Goal: Information Seeking & Learning: Compare options

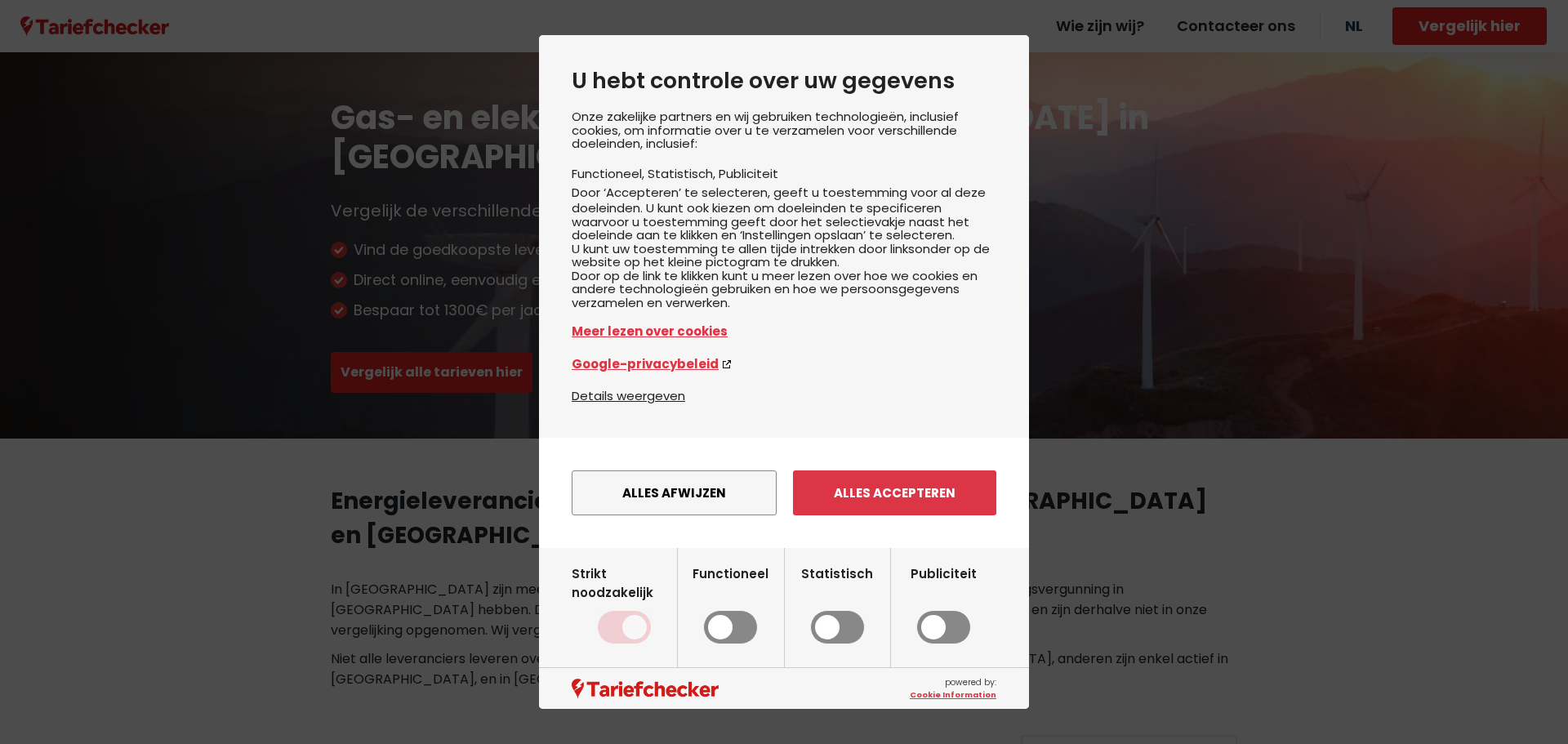
drag, startPoint x: 897, startPoint y: 514, endPoint x: 895, endPoint y: 415, distance: 99.0
click at [896, 510] on button "Alles accepteren" at bounding box center [894, 493] width 204 height 45
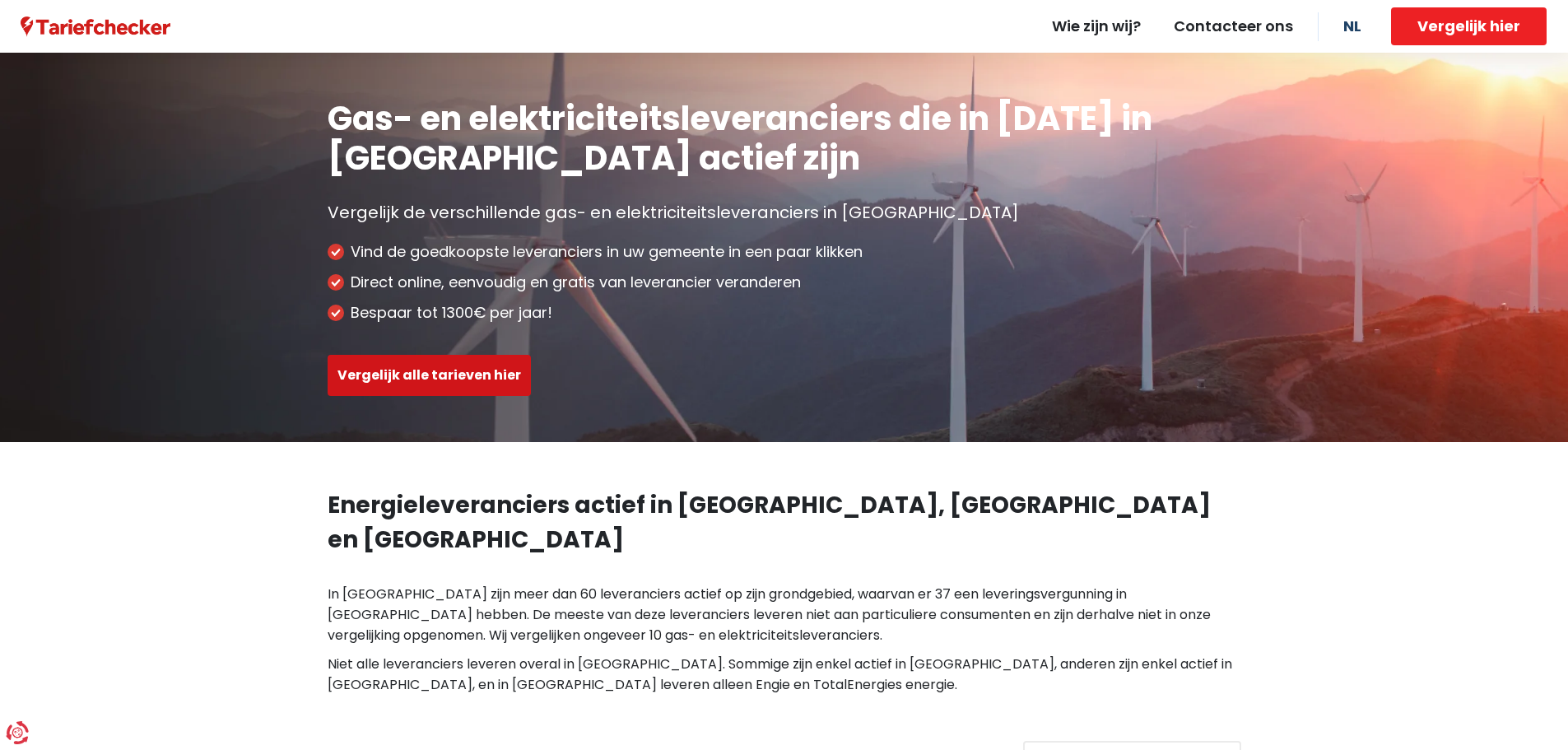
click at [483, 374] on button "Vergelijk alle tarieven hier" at bounding box center [429, 375] width 203 height 41
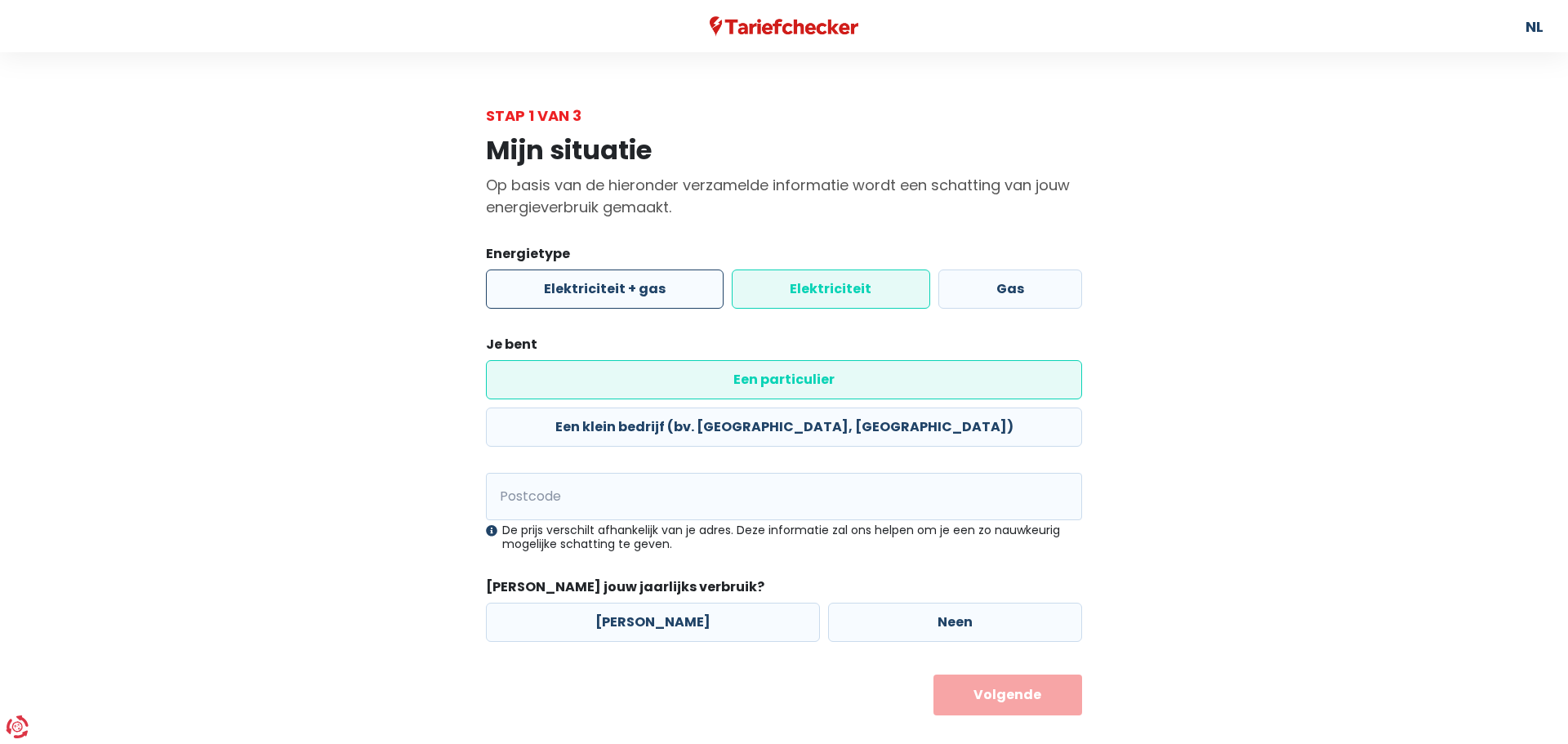
click at [633, 286] on label "Elektriciteit + gas" at bounding box center [604, 289] width 238 height 39
click at [633, 286] on input "Elektriciteit + gas" at bounding box center [604, 289] width 238 height 39
radio input "true"
radio input "false"
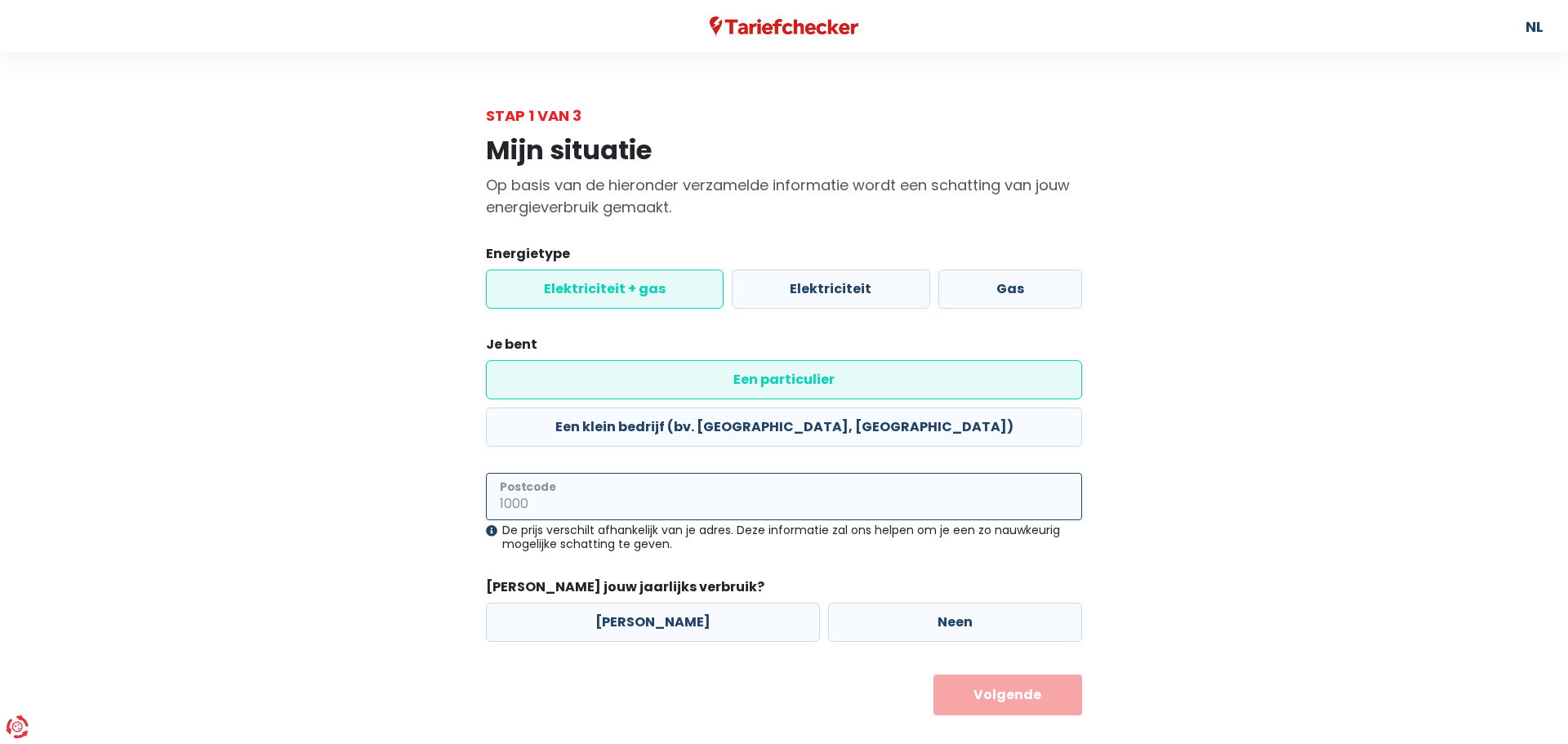
click at [624, 473] on input "Postcode" at bounding box center [784, 497] width 596 height 47
type input "2600"
click at [828, 603] on label "Neen" at bounding box center [955, 622] width 254 height 39
click at [828, 603] on input "Neen" at bounding box center [955, 622] width 254 height 39
radio input "true"
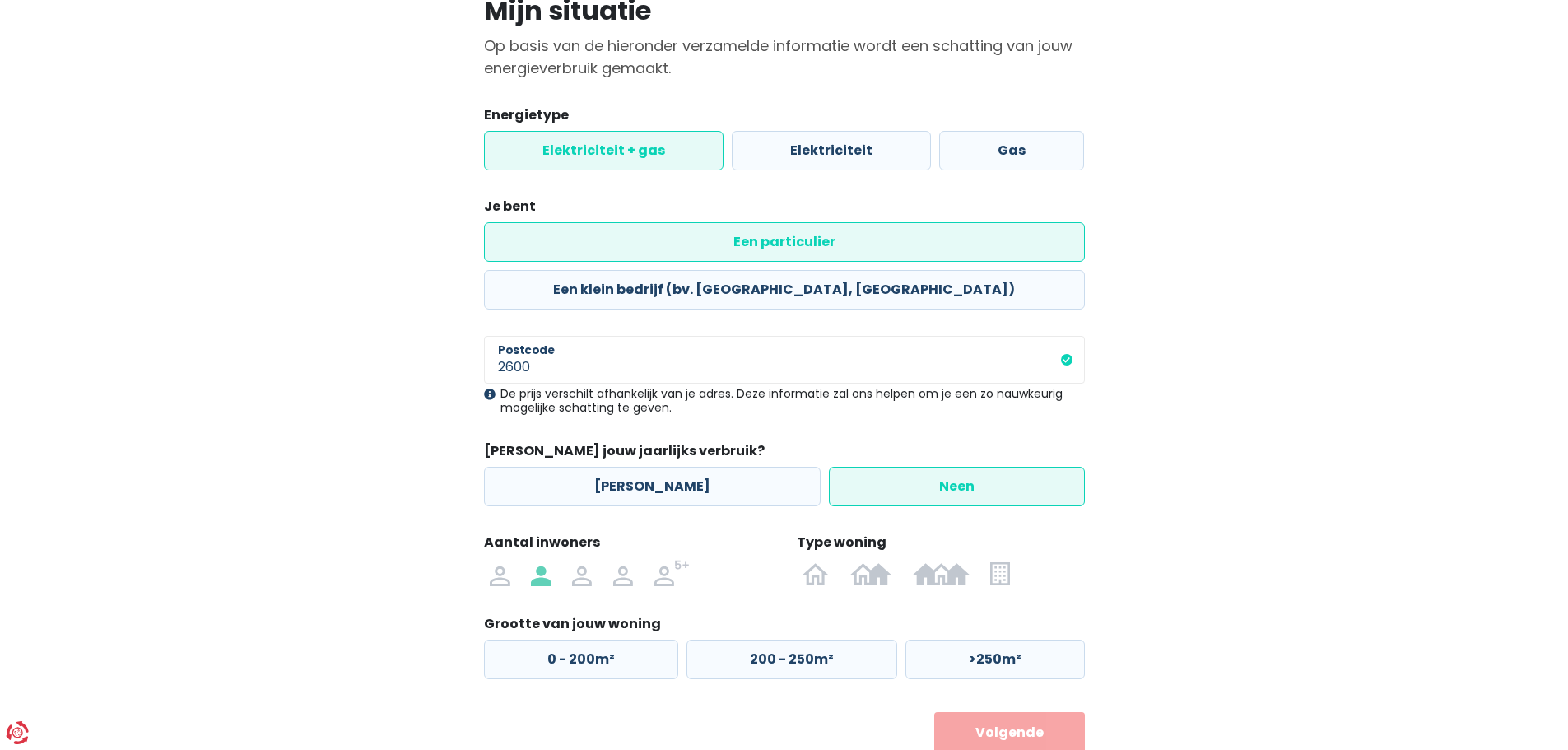
scroll to position [150, 0]
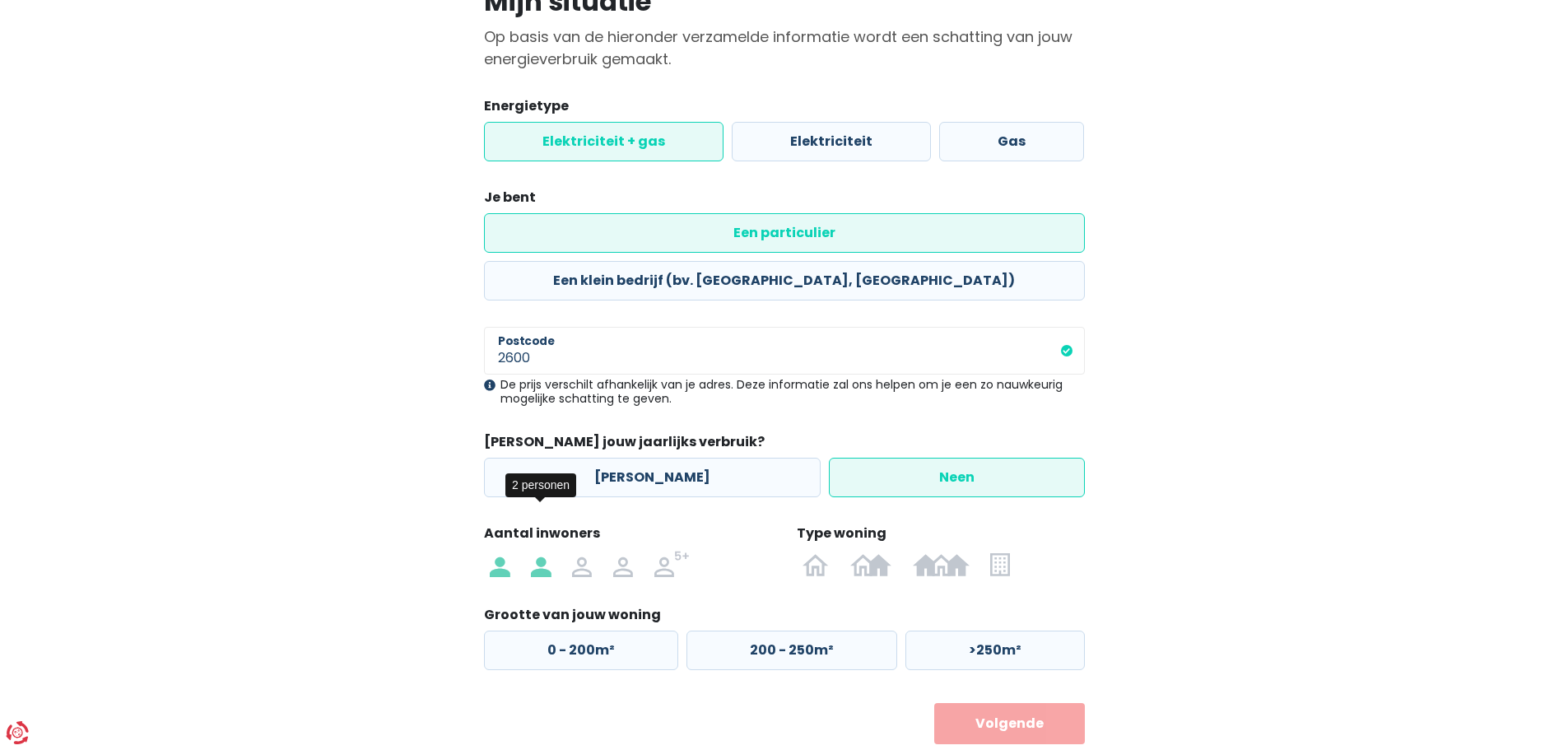
click at [540, 551] on img at bounding box center [541, 564] width 20 height 26
click at [540, 551] on input "radio" at bounding box center [540, 564] width 41 height 26
radio input "true"
click at [1006, 551] on img at bounding box center [1000, 564] width 19 height 26
click at [1006, 551] on input "radio" at bounding box center [1001, 564] width 40 height 26
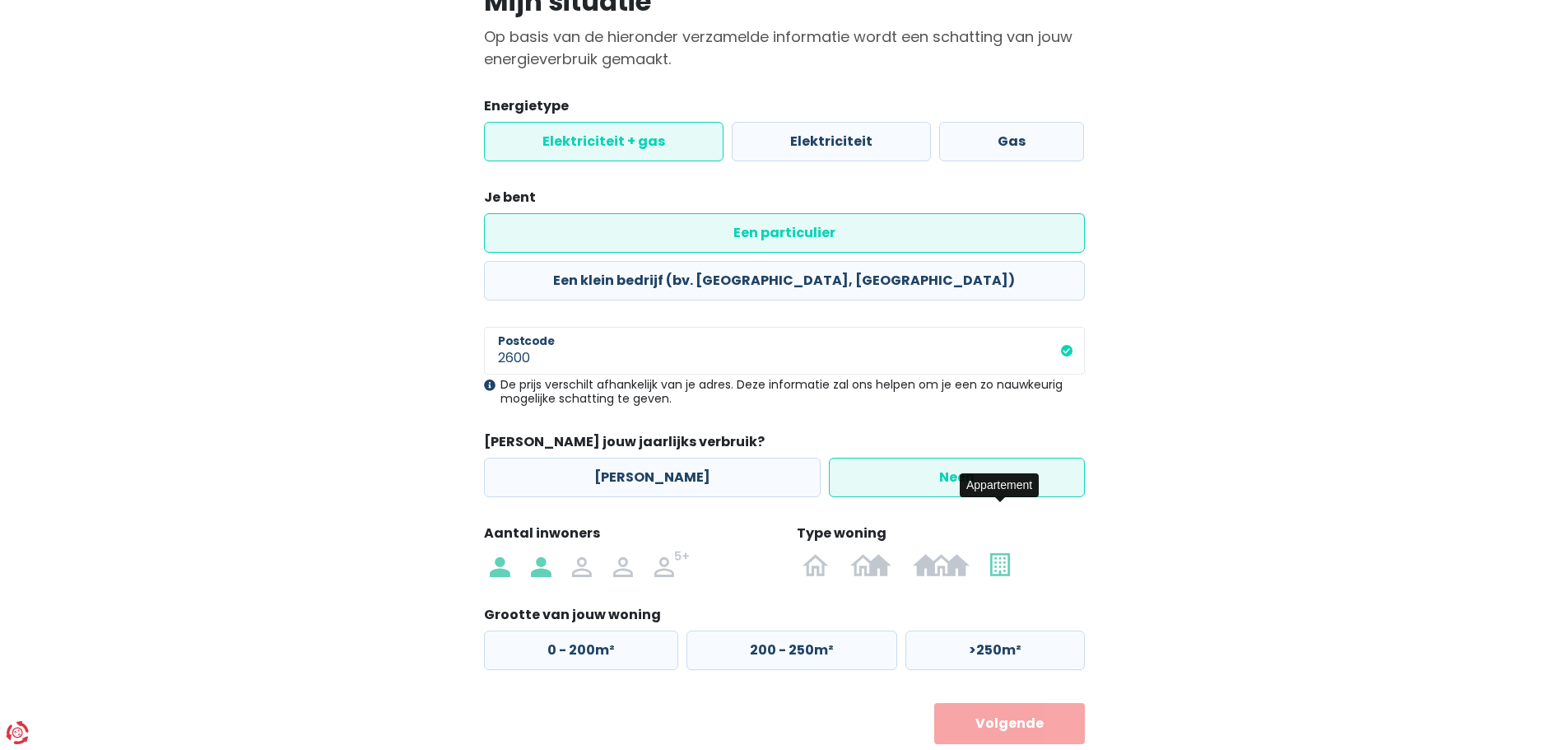
radio input "true"
click at [732, 630] on label "50 - 100m²" at bounding box center [788, 650] width 207 height 39
click at [732, 630] on input "50 - 100m²" at bounding box center [788, 650] width 207 height 39
radio input "true"
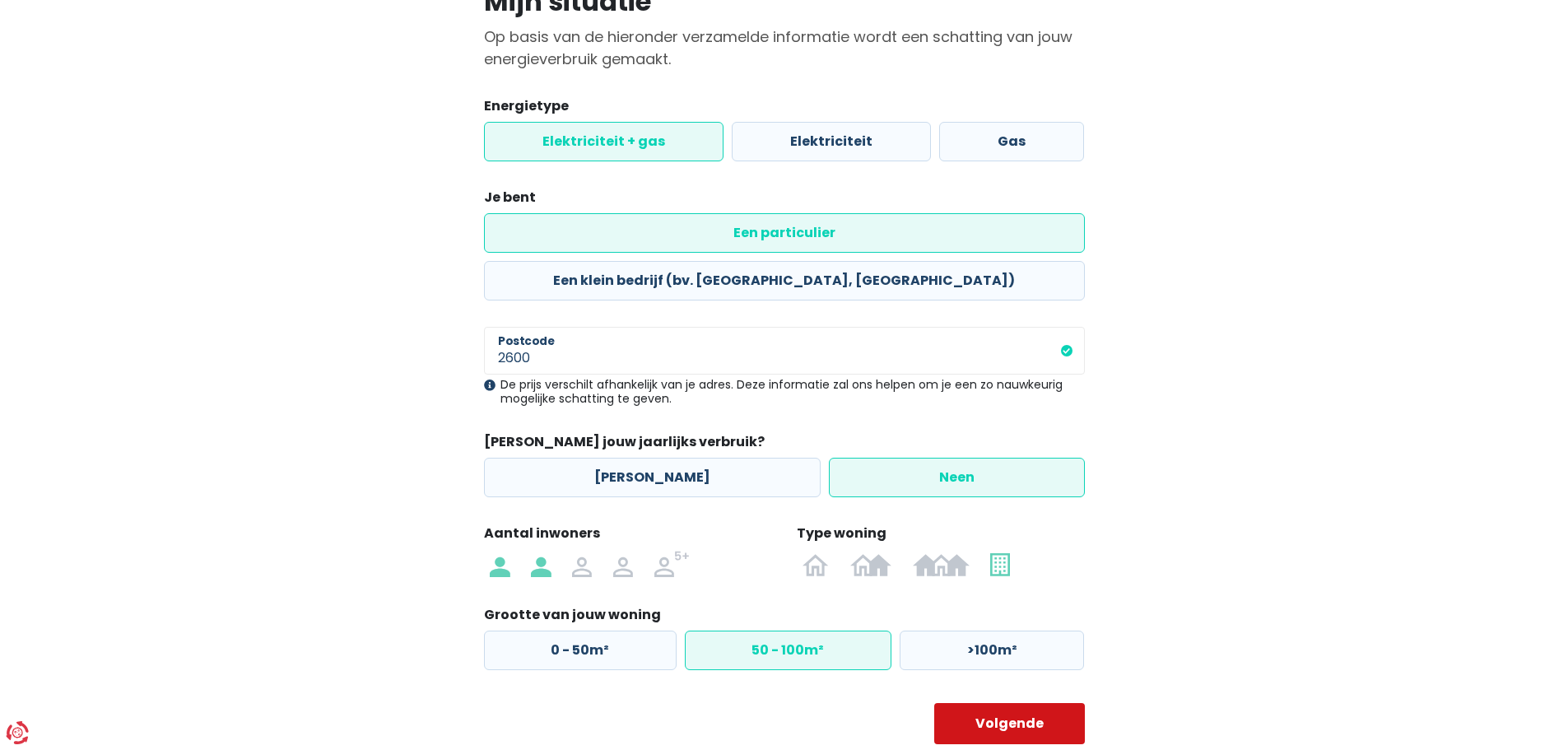
click at [992, 703] on button "Volgende" at bounding box center [1009, 724] width 151 height 41
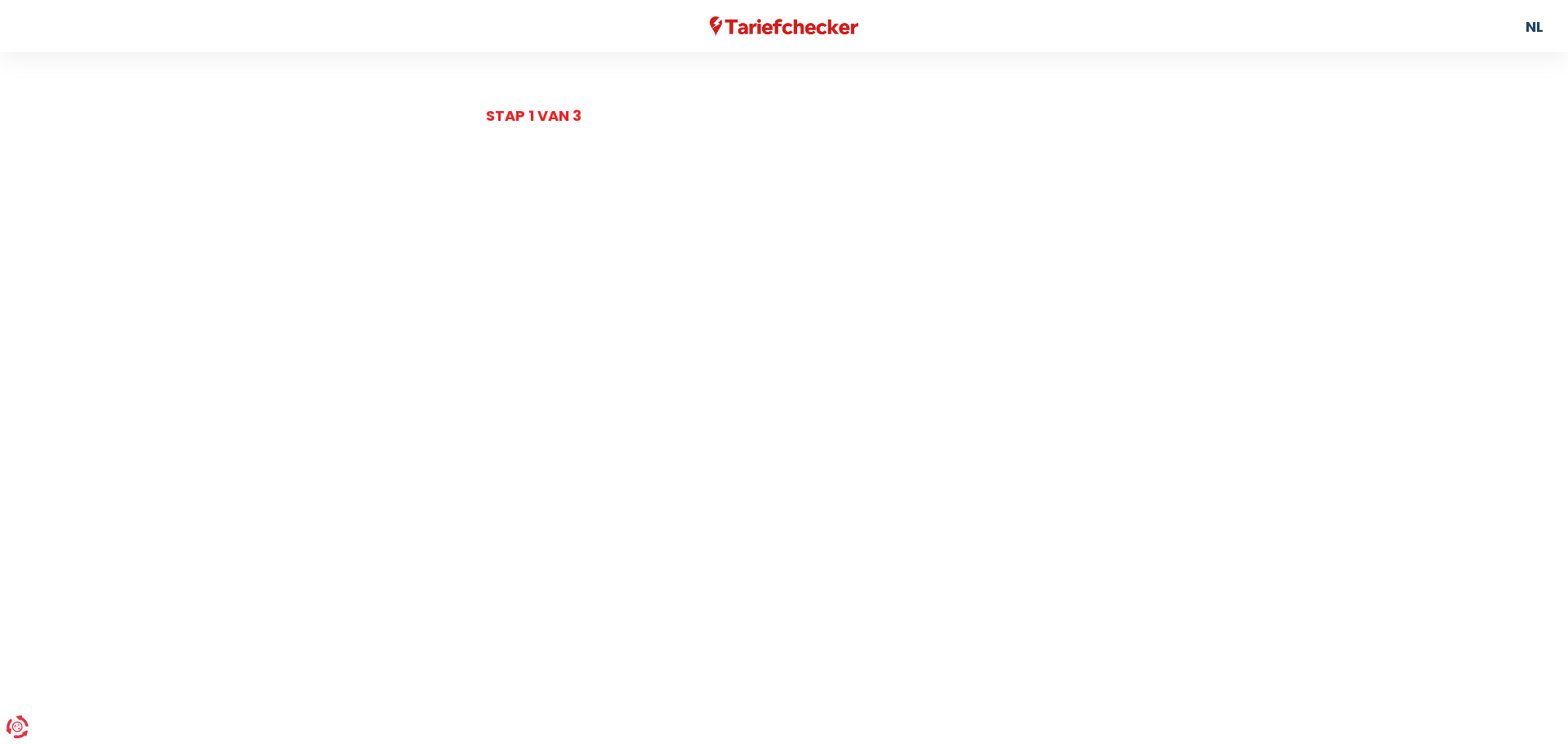
select select
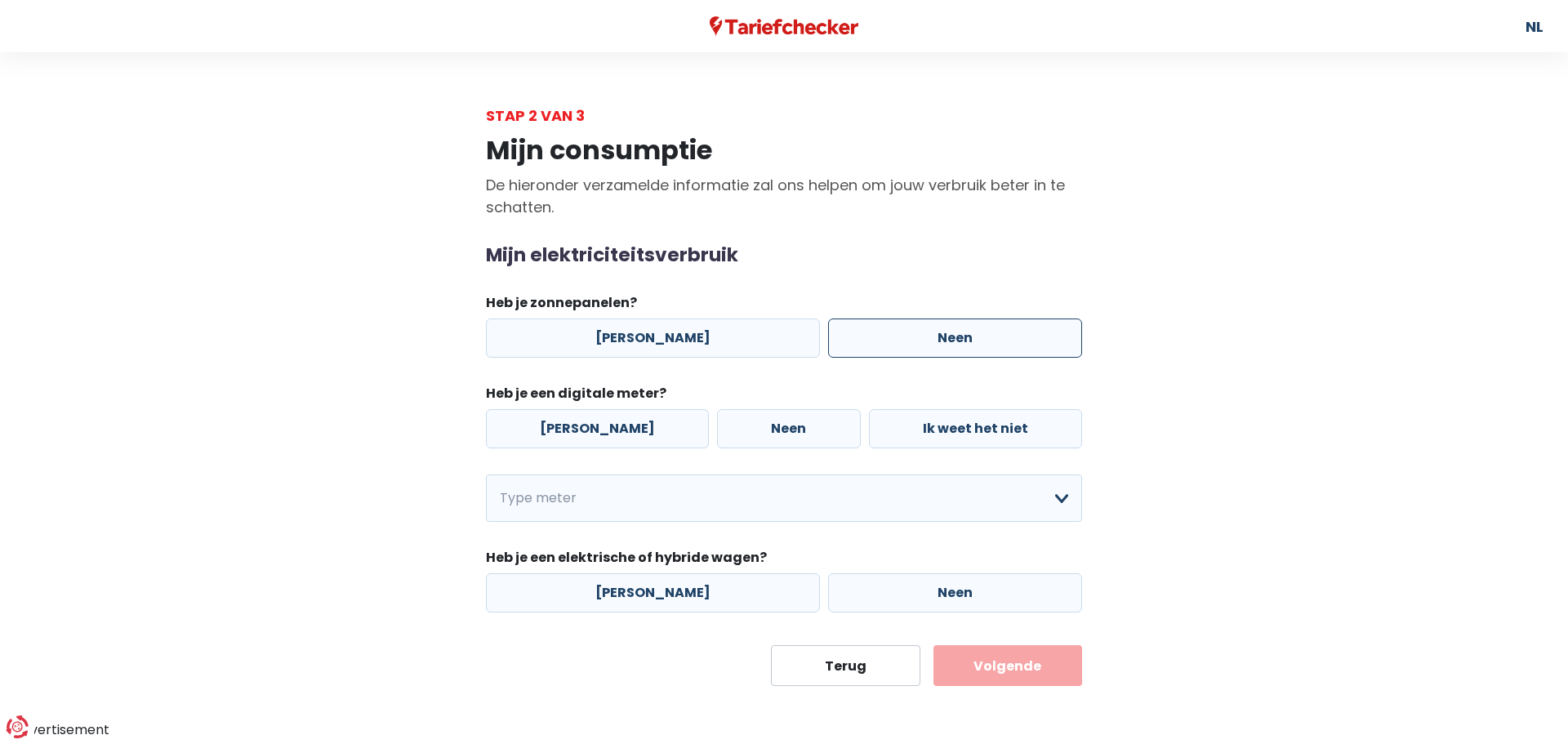
click at [828, 340] on label "Neen" at bounding box center [955, 338] width 254 height 39
click at [828, 340] on input "Neen" at bounding box center [955, 338] width 254 height 39
radio input "true"
click at [608, 432] on label "[PERSON_NAME]" at bounding box center [597, 428] width 223 height 39
click at [608, 432] on input "[PERSON_NAME]" at bounding box center [597, 428] width 223 height 39
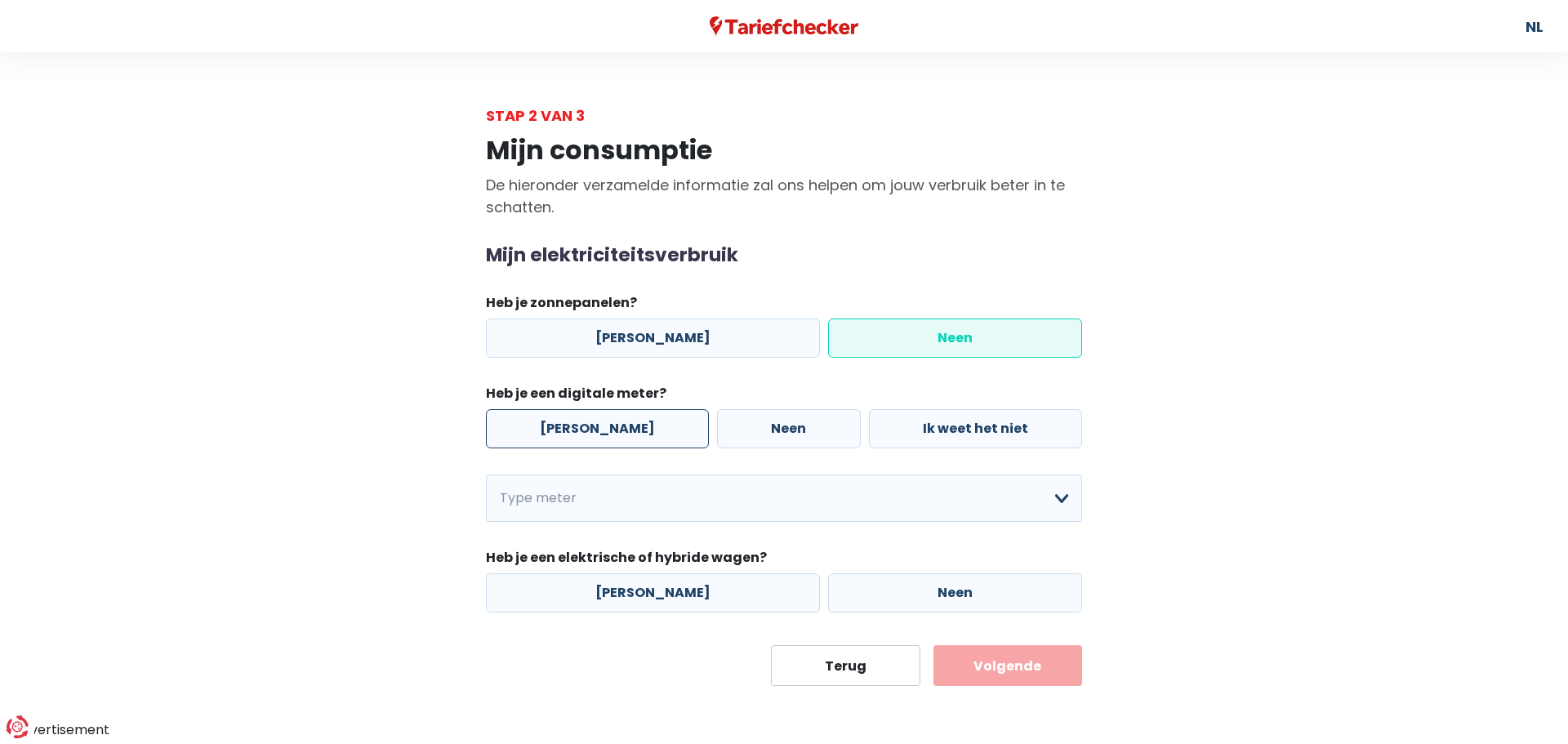
radio input "true"
click at [620, 501] on select "Enkelvoudig Tweevoudig Enkelvoudig + uitsluitend nachttarief Tweevoudig + uitsl…" at bounding box center [784, 498] width 596 height 47
select select "day_night_bi_hourly"
click at [486, 474] on select "Enkelvoudig Tweevoudig Enkelvoudig + uitsluitend nachttarief Tweevoudig + uitsl…" at bounding box center [784, 498] width 596 height 47
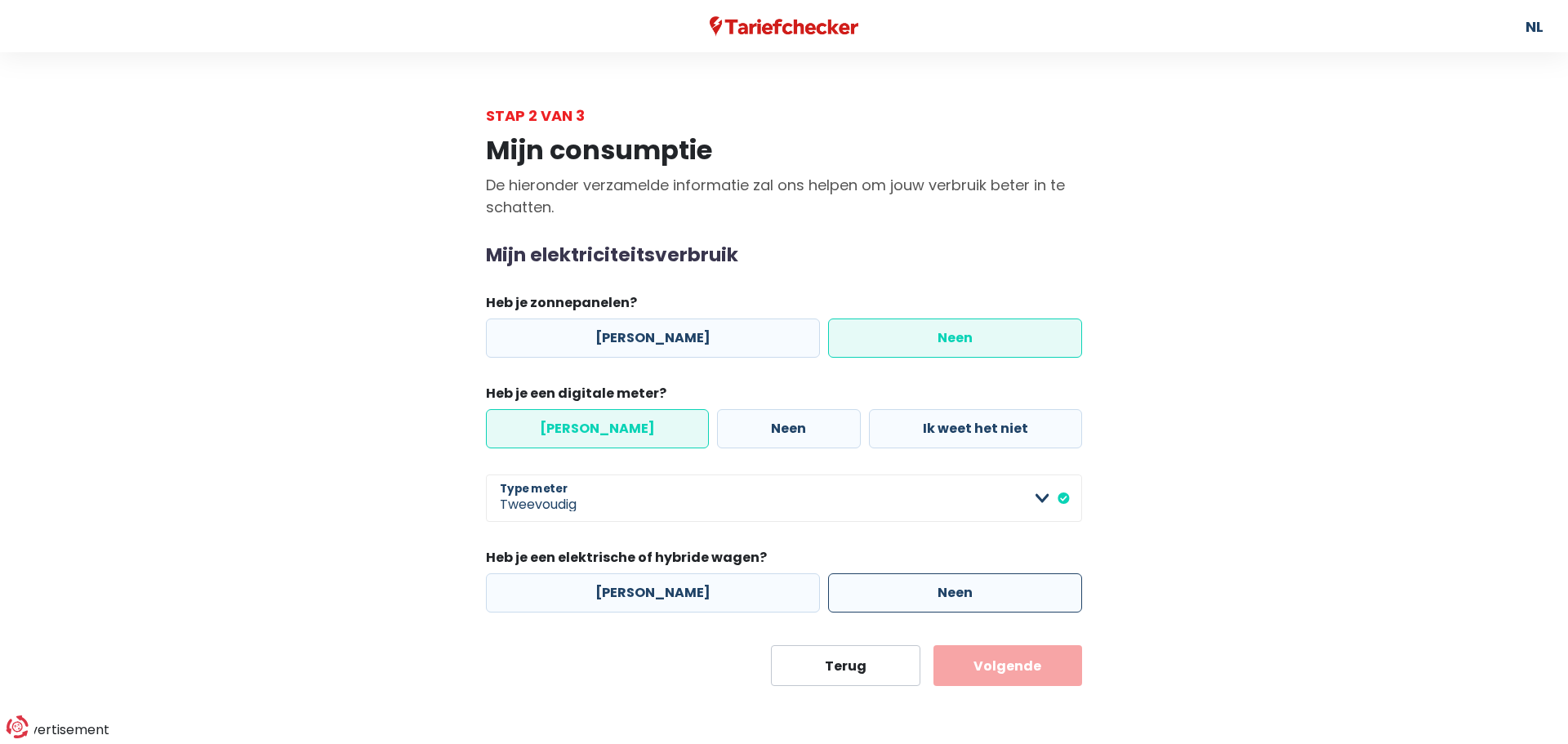
click at [828, 595] on label "Neen" at bounding box center [955, 593] width 254 height 39
click at [828, 595] on input "Neen" at bounding box center [955, 593] width 254 height 39
radio input "true"
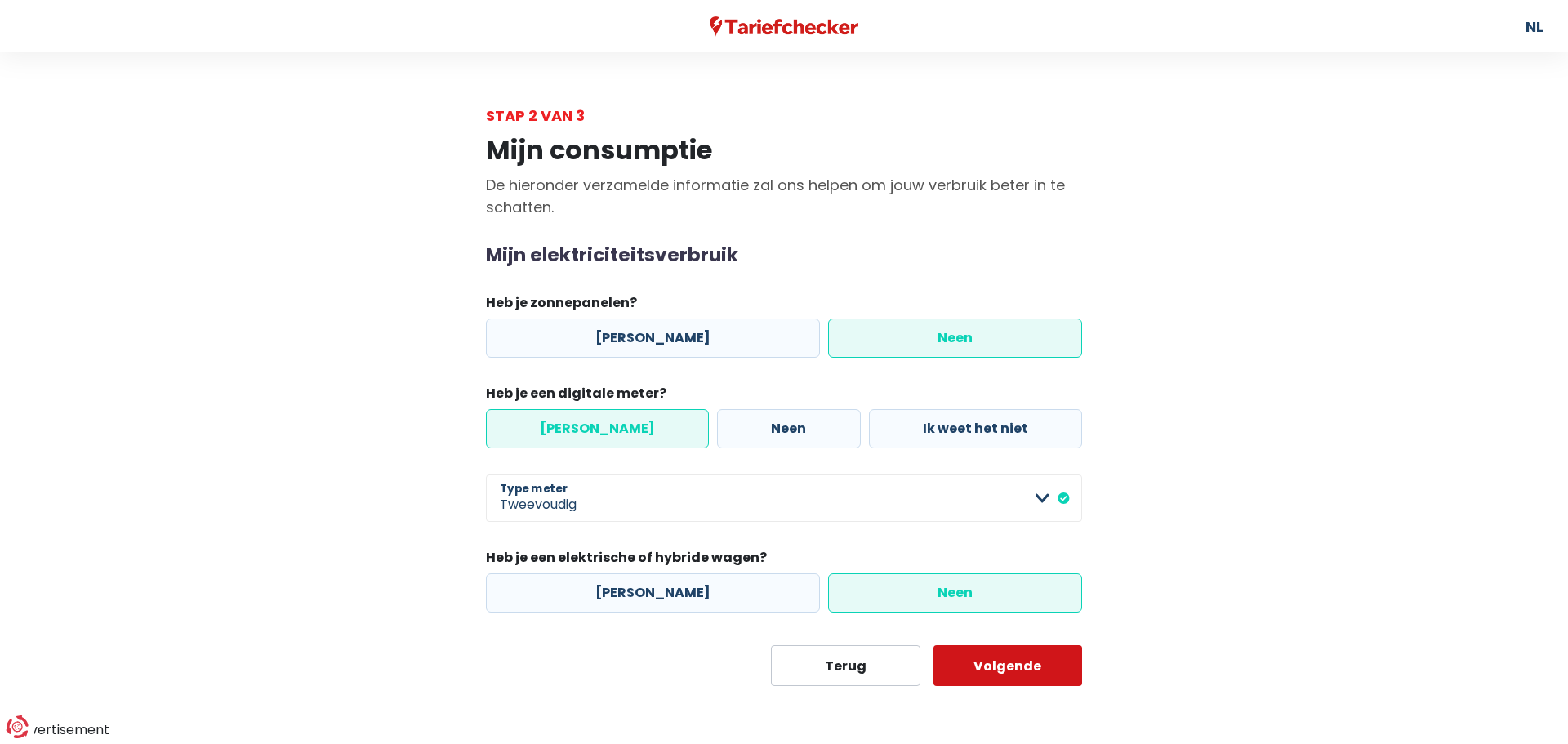
click at [1019, 670] on button "Volgende" at bounding box center [1008, 665] width 149 height 41
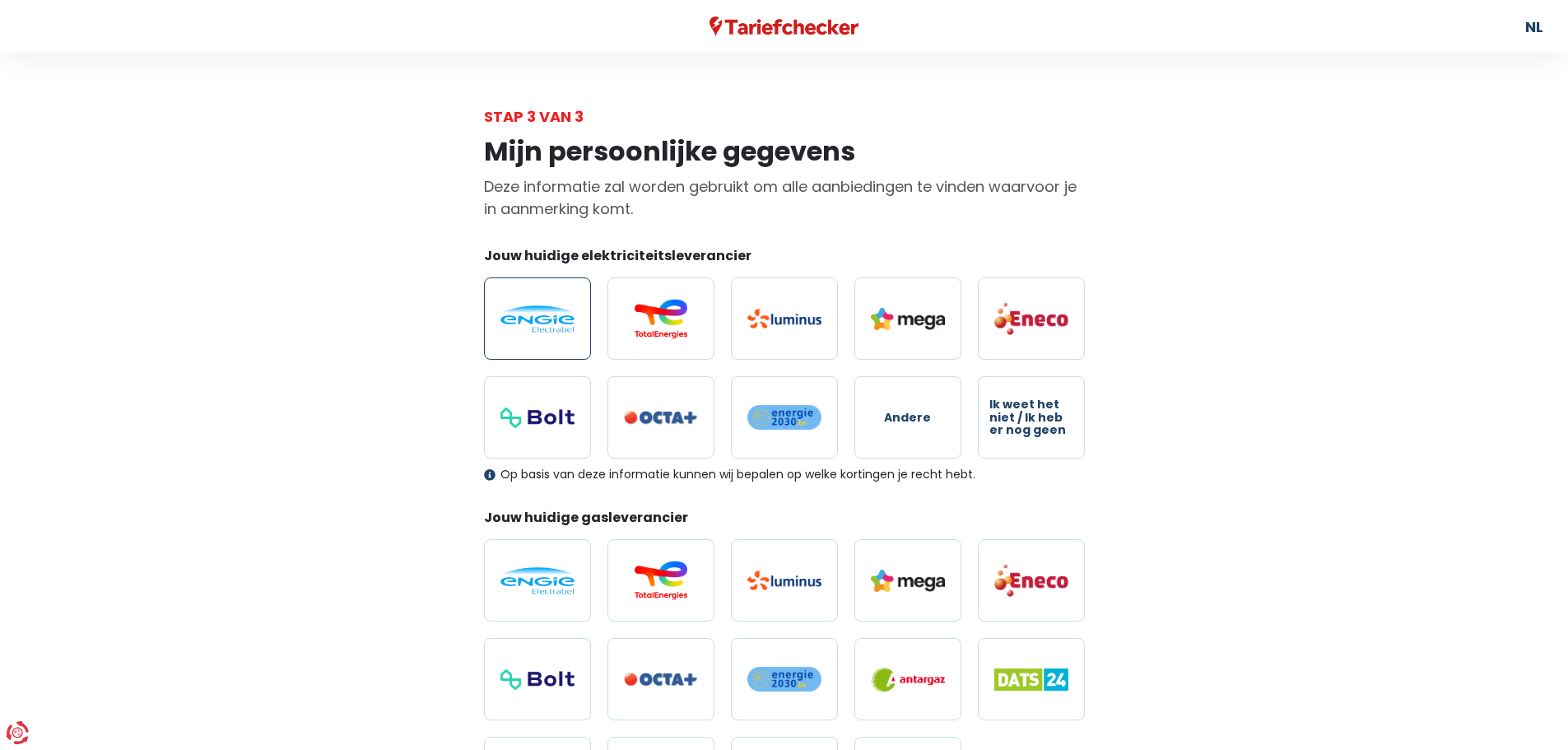
scroll to position [82, 0]
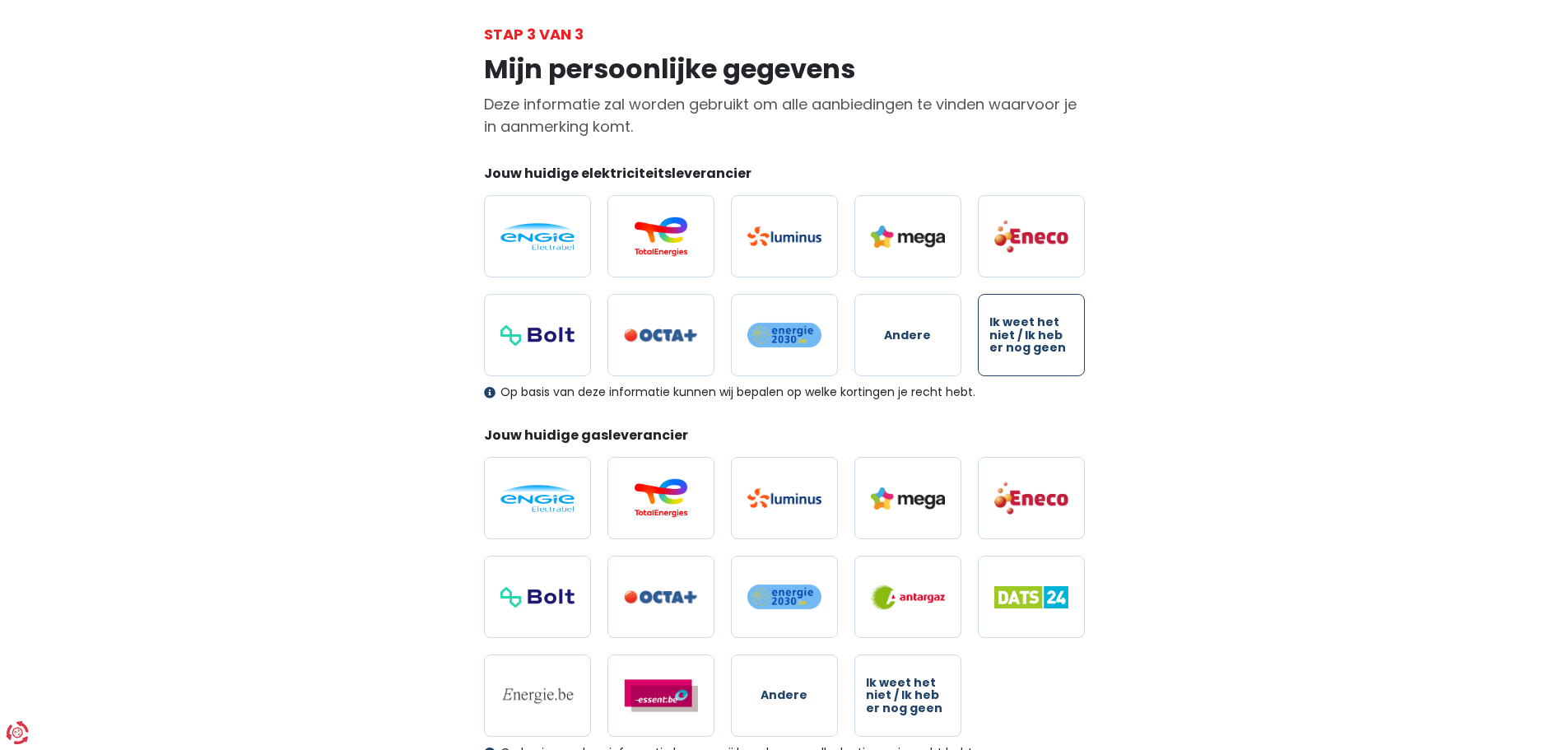
click at [1032, 327] on span "Ik weet het niet / Ik heb er nog geen" at bounding box center [1032, 336] width 84 height 38
click at [1032, 327] on input "Ik weet het niet / Ik heb er nog geen" at bounding box center [1031, 335] width 107 height 82
radio input "true"
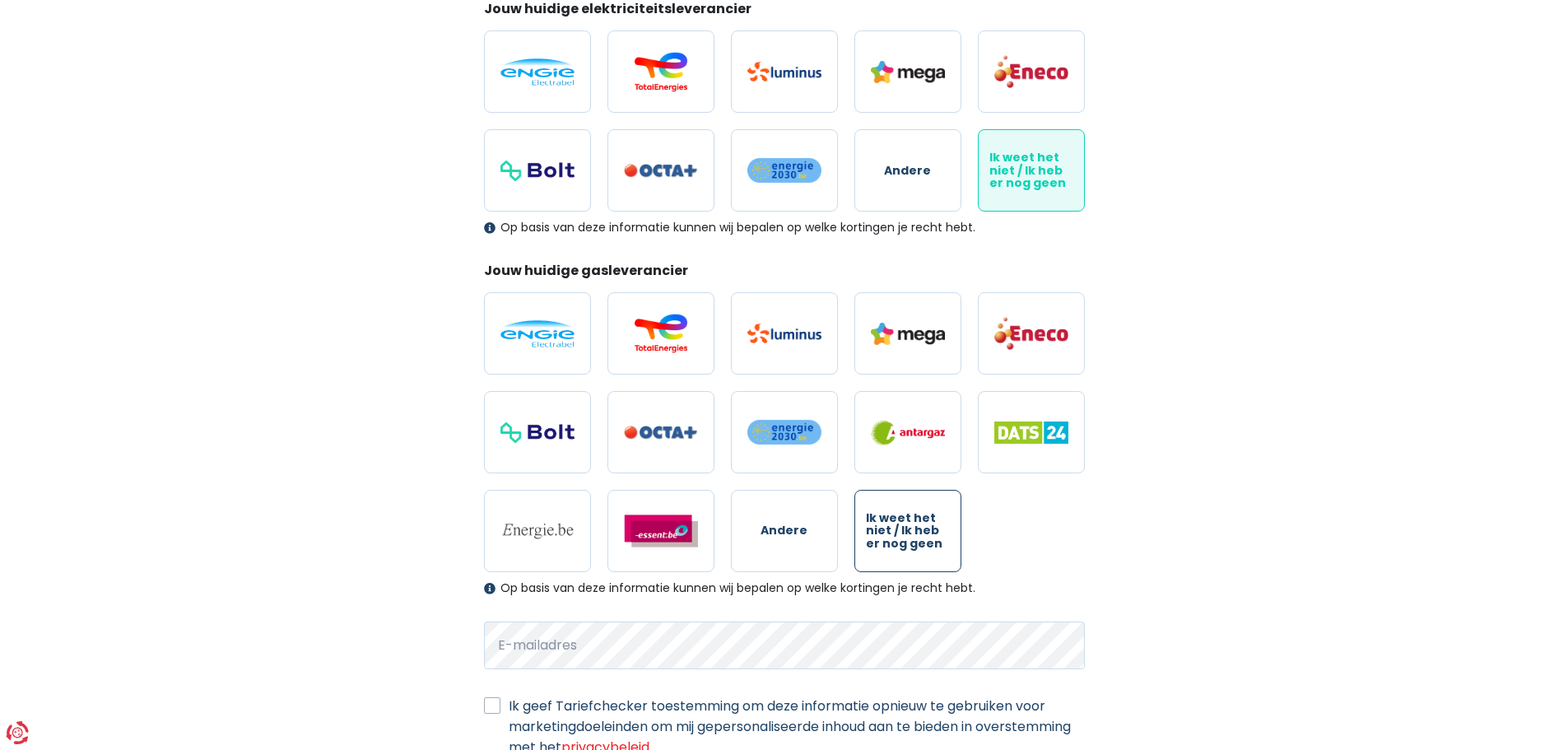
click at [927, 547] on span "Ik weet het niet / Ik heb er nog geen" at bounding box center [909, 531] width 84 height 38
click at [927, 547] on input "Ik weet het niet / Ik heb er nog geen" at bounding box center [908, 531] width 107 height 82
radio input "true"
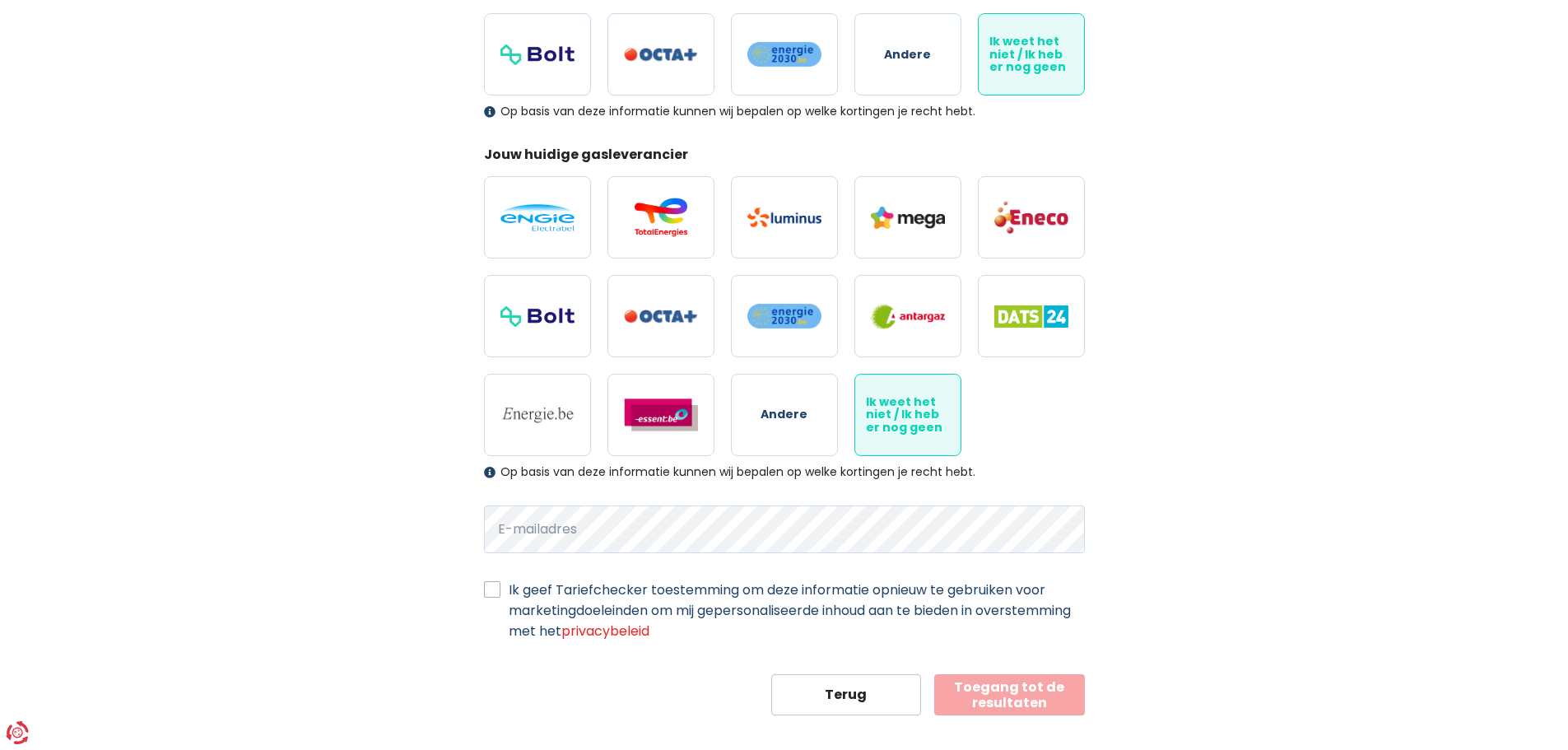
scroll to position [382, 0]
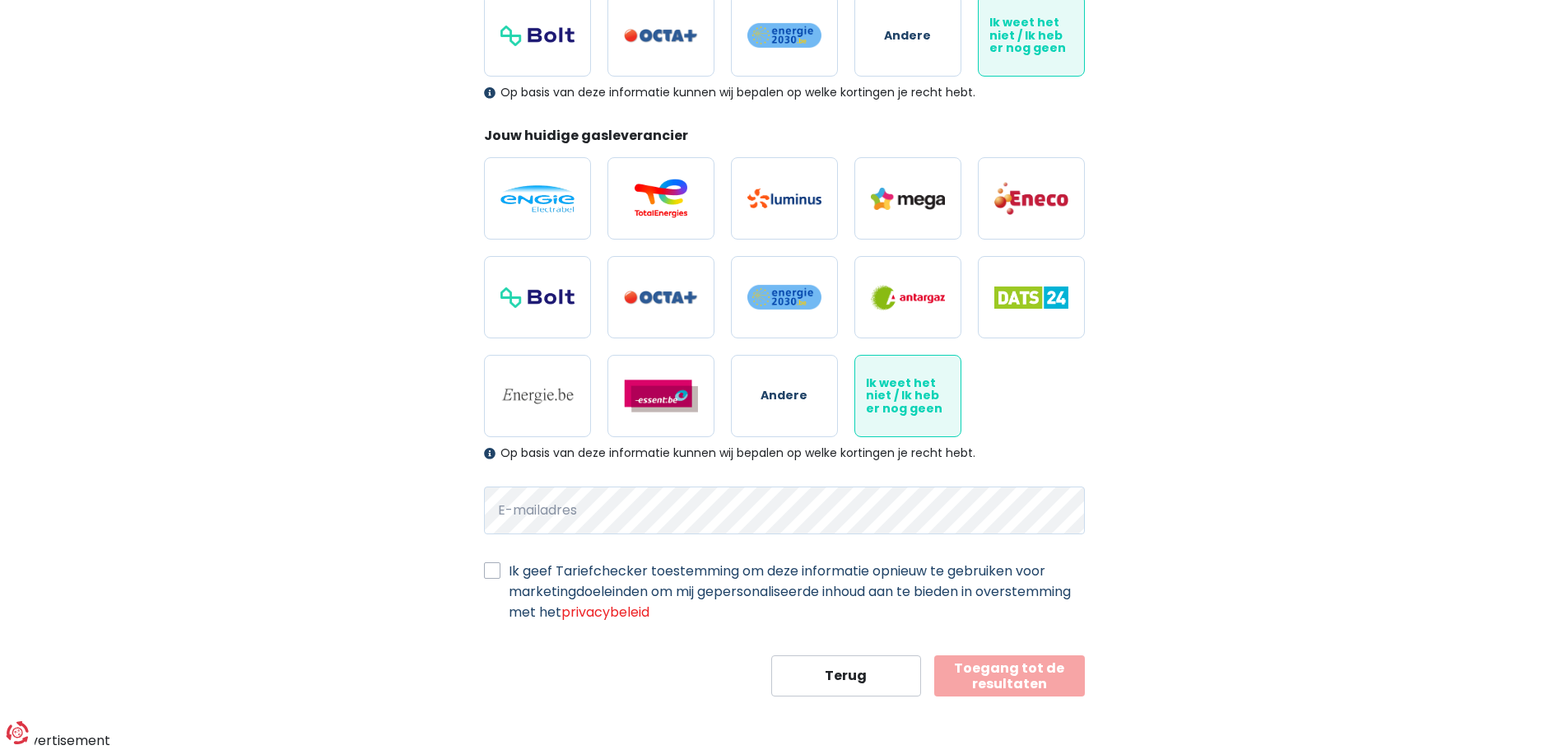
click at [854, 569] on label "Ik geef Tariefchecker toestemming om deze informatie opnieuw te gebruiken voor …" at bounding box center [797, 592] width 576 height 62
click at [501, 569] on input "Ik geef Tariefchecker toestemming om deze informatie opnieuw te gebruiken voor …" at bounding box center [493, 569] width 16 height 16
checkbox input "true"
